Goal: Task Accomplishment & Management: Manage account settings

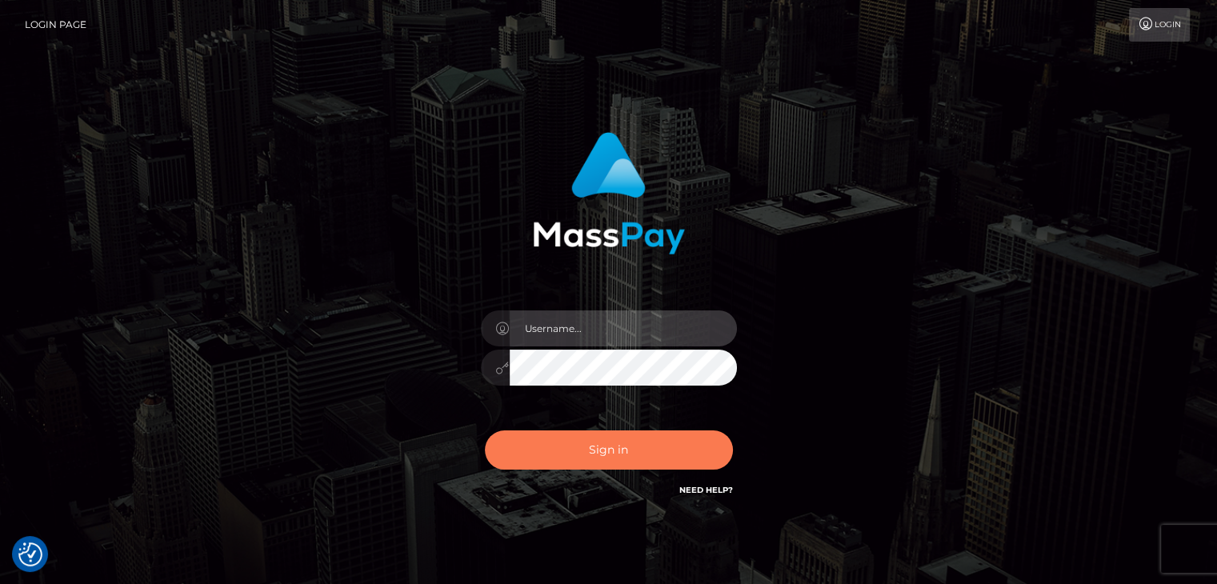
type input "[PERSON_NAME].xcite"
click at [587, 446] on button "Sign in" at bounding box center [609, 450] width 248 height 39
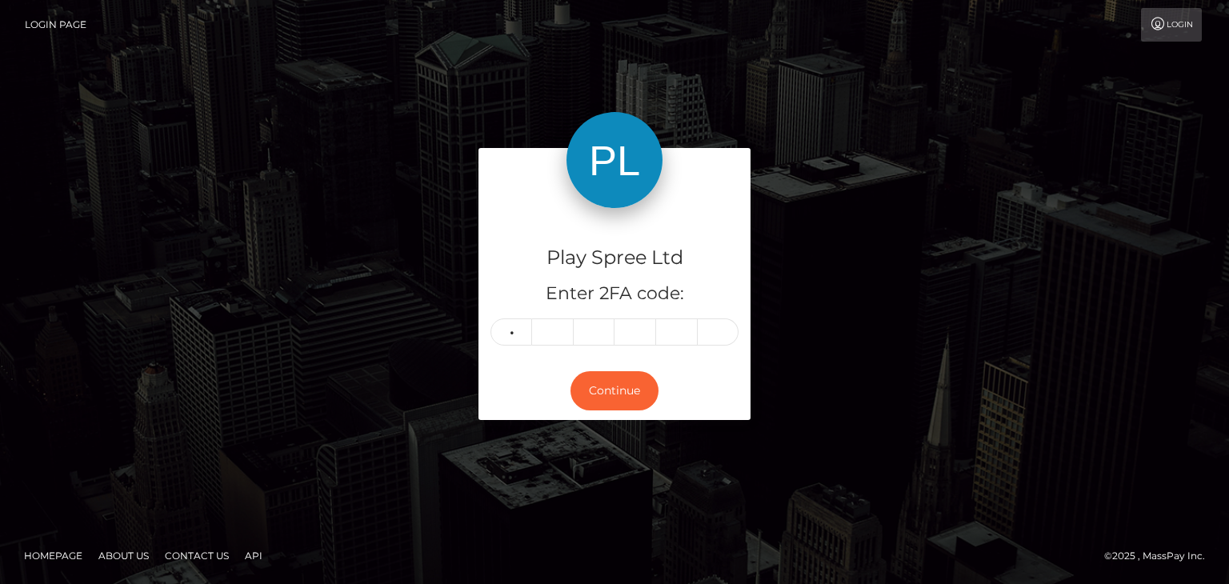
type input "9"
type input "0"
type input "6"
type input "7"
type input "9"
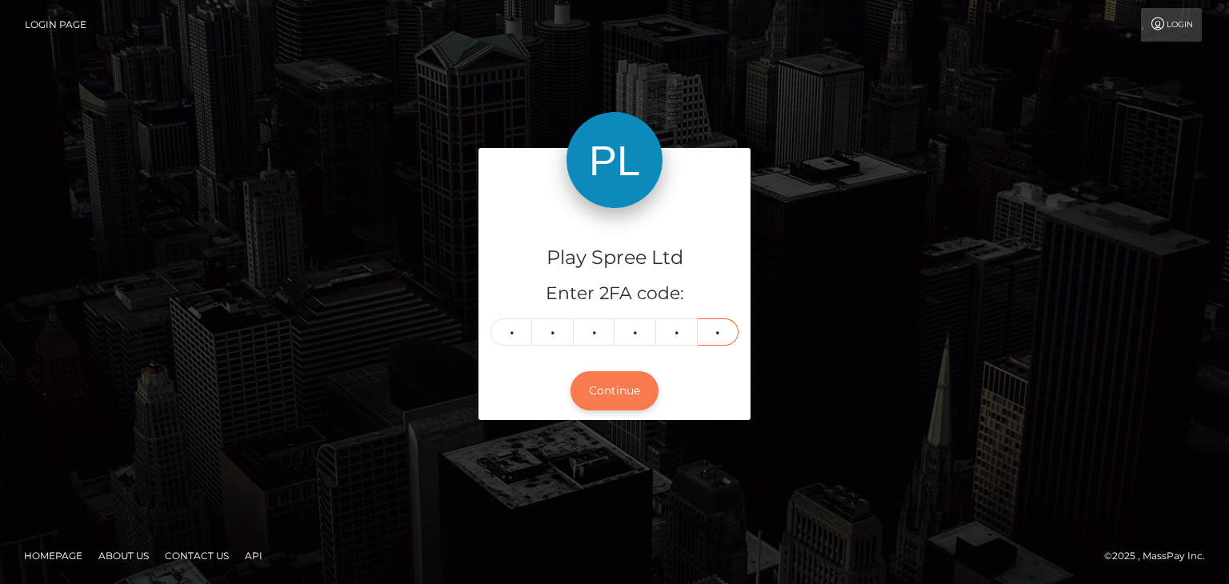
type input "8"
click at [637, 395] on button "Continue" at bounding box center [615, 390] width 88 height 39
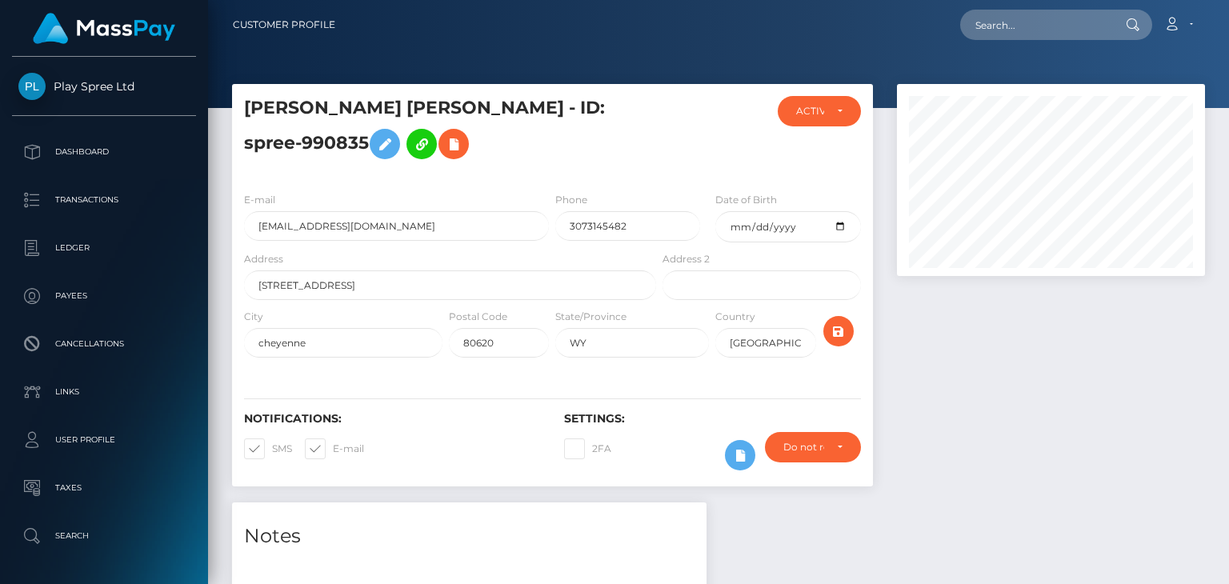
scroll to position [192, 307]
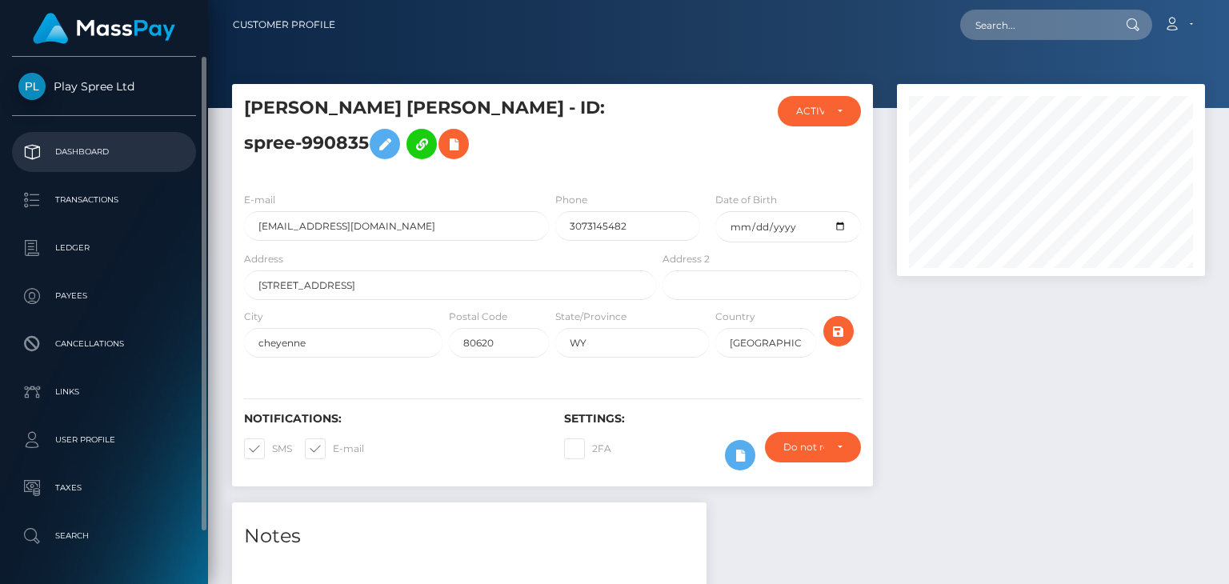
click at [87, 161] on p "Dashboard" at bounding box center [103, 152] width 171 height 24
click at [89, 150] on p "Dashboard" at bounding box center [103, 152] width 171 height 24
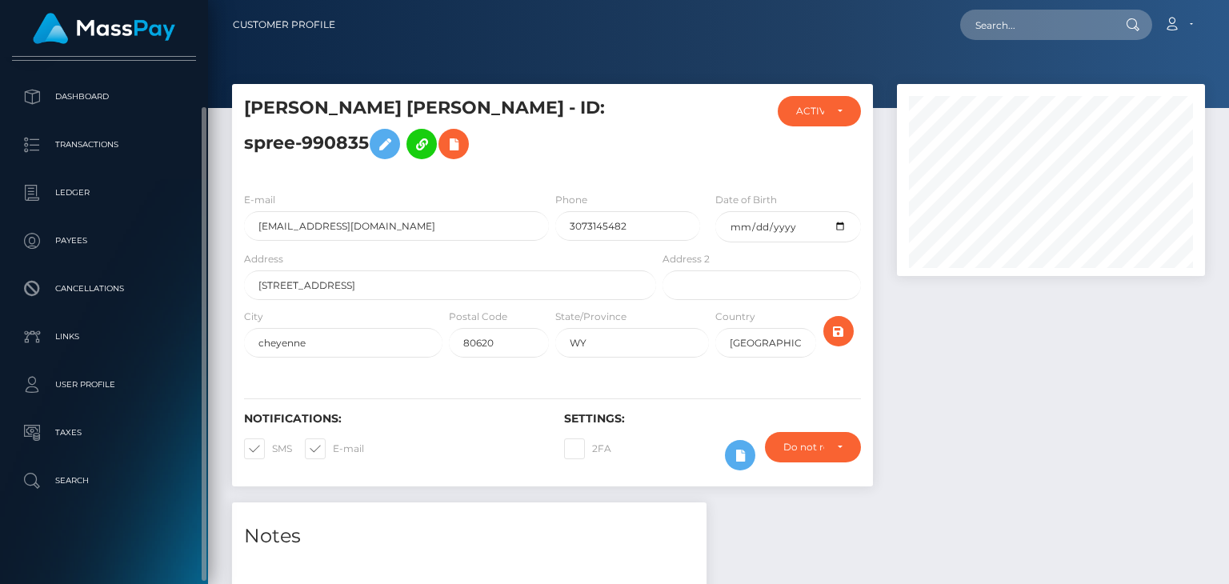
scroll to position [0, 0]
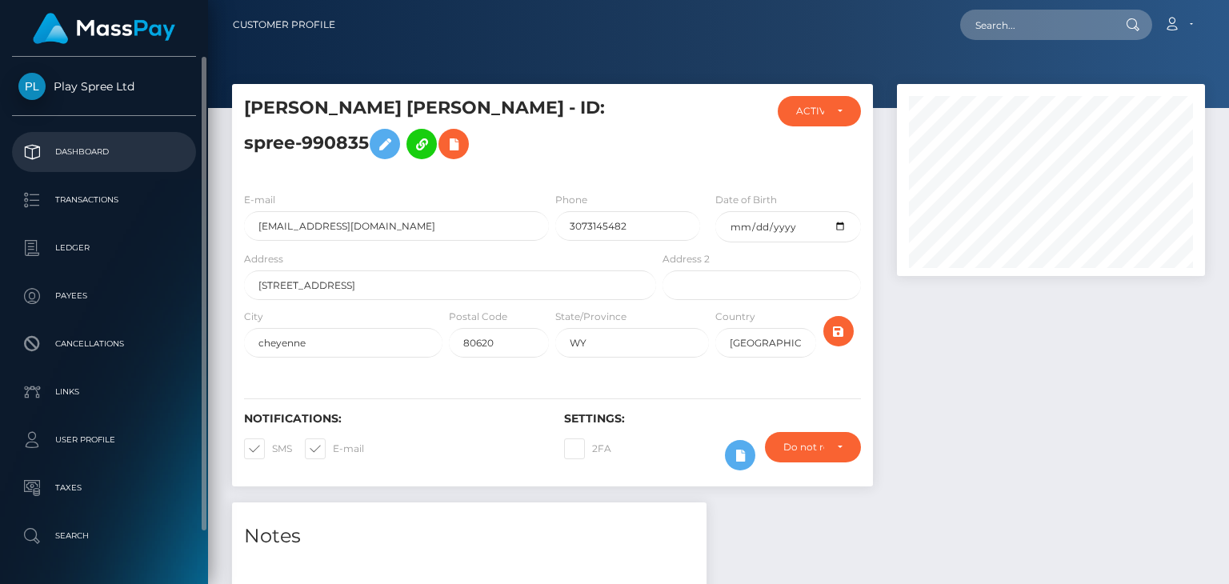
click at [70, 150] on p "Dashboard" at bounding box center [103, 152] width 171 height 24
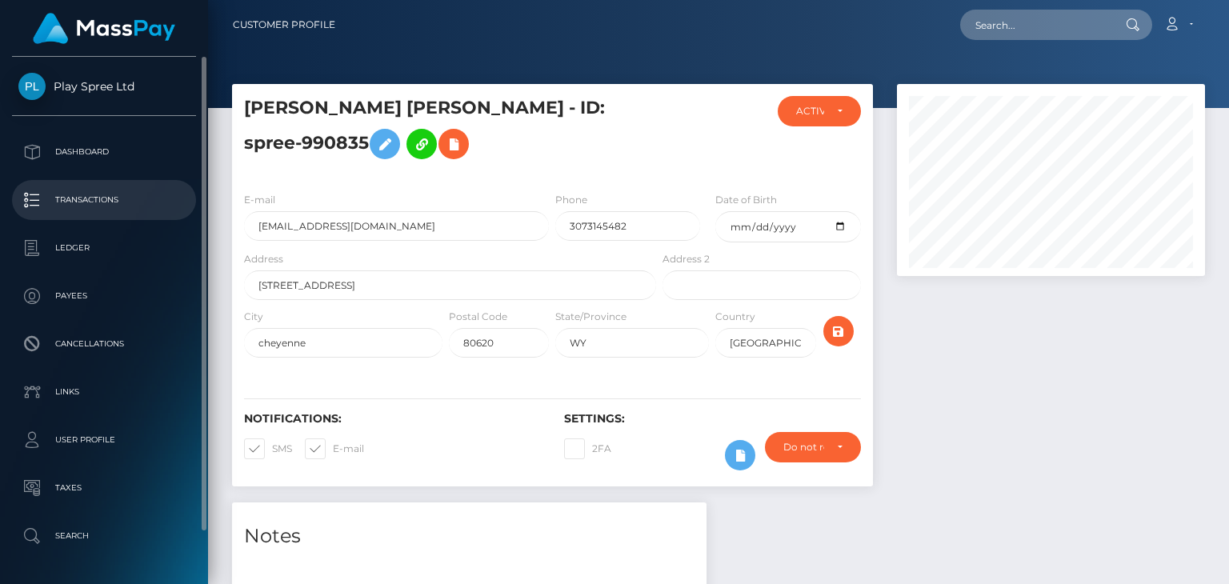
click at [93, 196] on p "Transactions" at bounding box center [103, 200] width 171 height 24
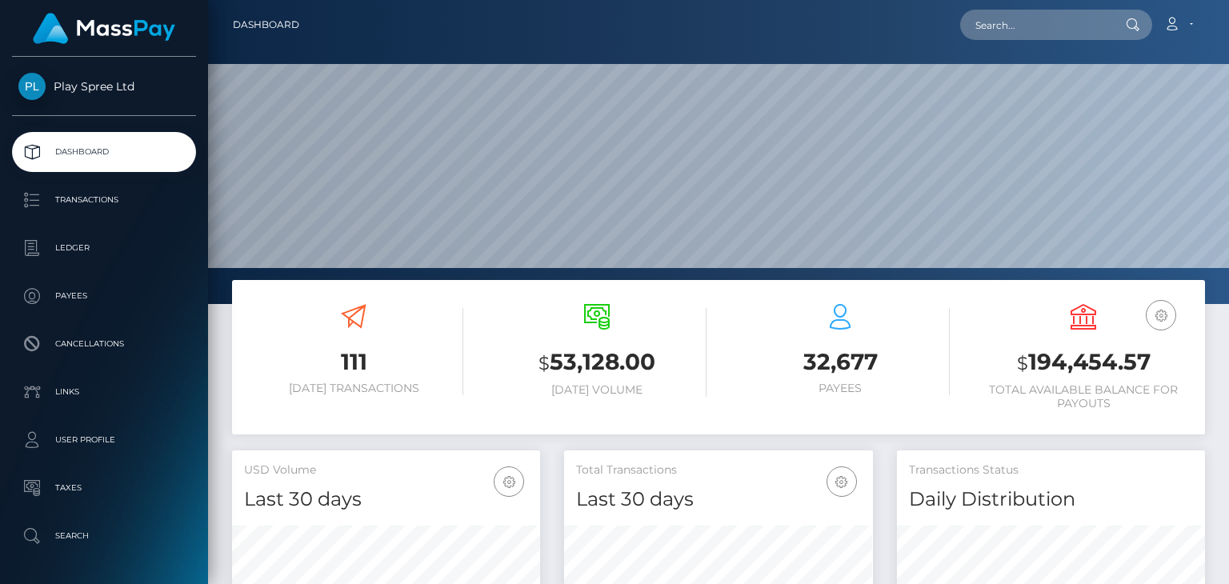
scroll to position [283, 307]
click at [992, 19] on input "1625405" at bounding box center [1035, 25] width 150 height 30
paste input "325656"
click at [976, 20] on input "325656" at bounding box center [1035, 25] width 150 height 30
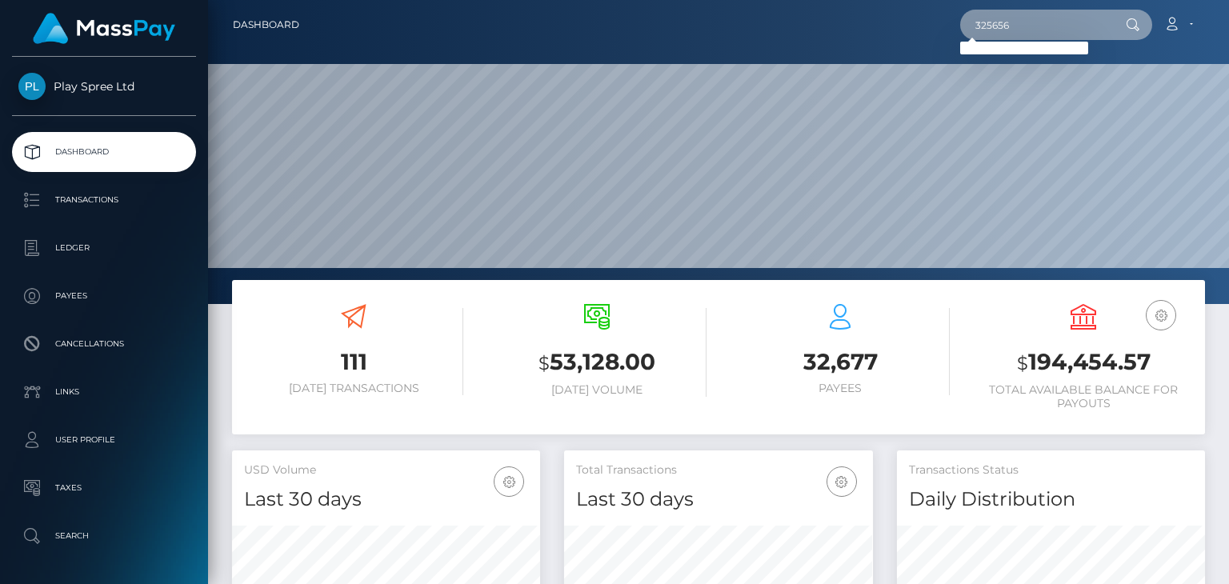
type input "325656"
